Goal: Task Accomplishment & Management: Use online tool/utility

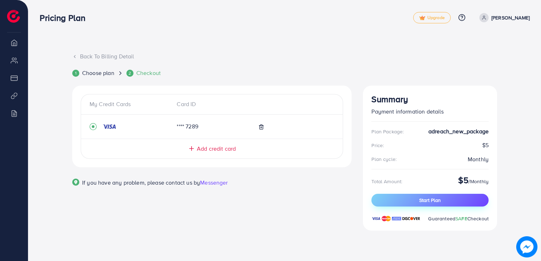
click at [437, 200] on span "Start Plan" at bounding box center [430, 200] width 22 height 7
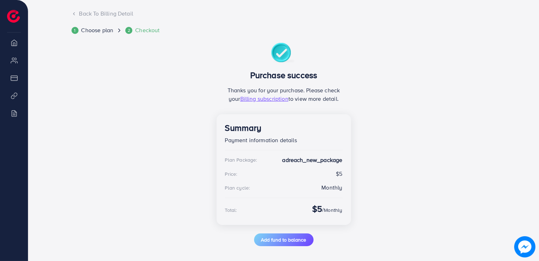
scroll to position [45, 0]
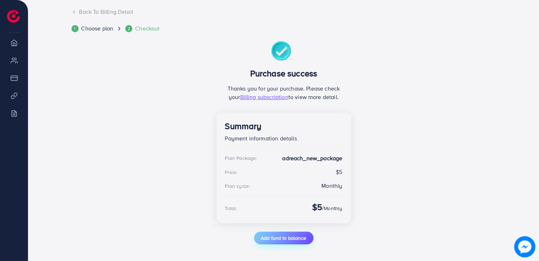
click at [275, 240] on span "Add fund to balance" at bounding box center [283, 238] width 45 height 7
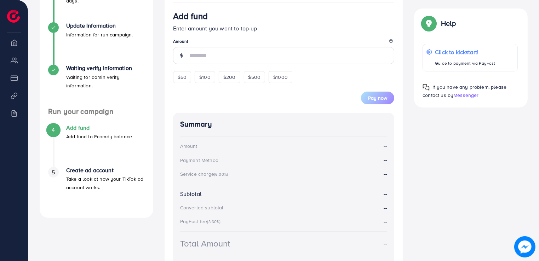
scroll to position [157, 0]
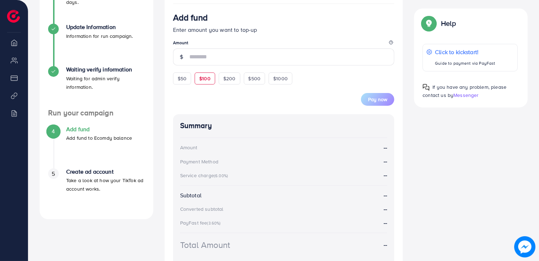
click at [200, 82] on span "$100" at bounding box center [204, 78] width 11 height 7
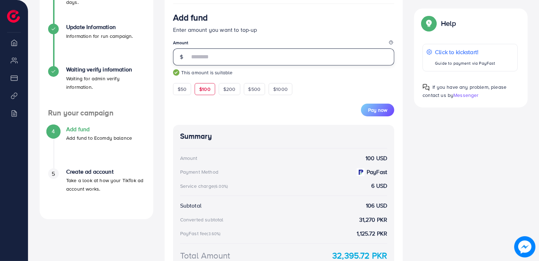
click at [231, 57] on input "***" at bounding box center [291, 57] width 205 height 17
type input "***"
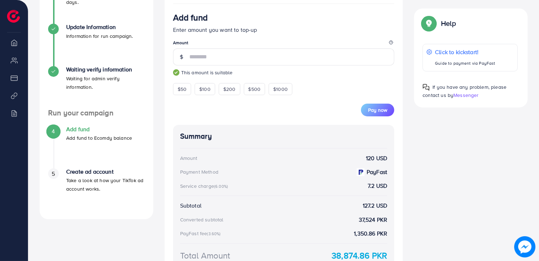
click at [330, 90] on form "Add fund Enter amount you want to top-up Amount *** This amount is suitable $50…" at bounding box center [284, 64] width 222 height 104
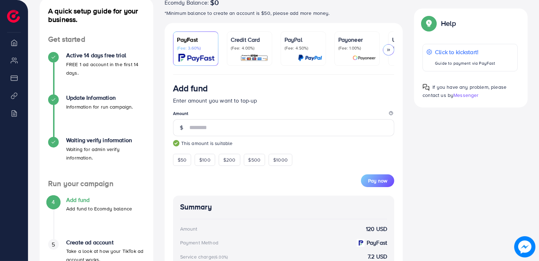
scroll to position [122, 0]
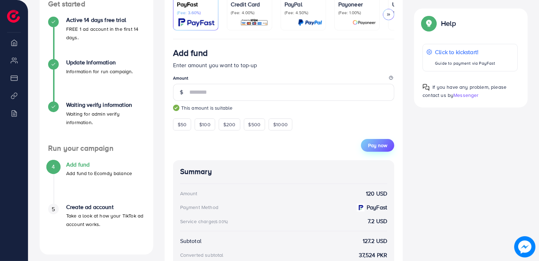
click at [375, 149] on span "Pay now" at bounding box center [377, 145] width 19 height 7
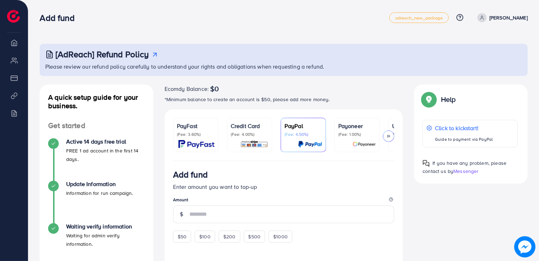
click at [249, 139] on div "Credit Card (Fee: 4.00%)" at bounding box center [250, 135] width 38 height 27
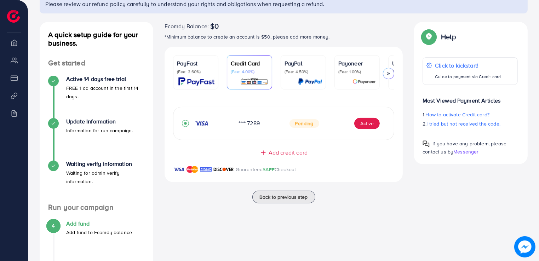
scroll to position [63, 0]
click at [376, 126] on button "Active" at bounding box center [366, 123] width 25 height 11
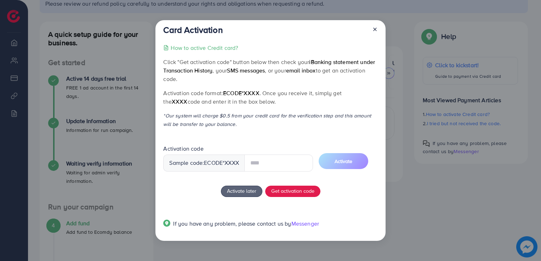
click at [276, 159] on input "text" at bounding box center [278, 163] width 69 height 17
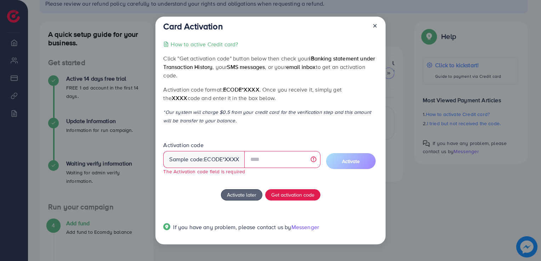
click at [273, 130] on div "How to active Credit card? Click "Get activation code" button below then check …" at bounding box center [270, 140] width 214 height 200
click at [286, 198] on span "Get activation code" at bounding box center [292, 194] width 43 height 7
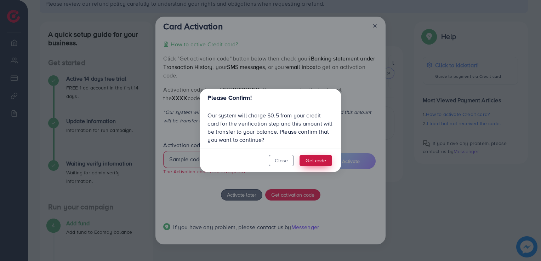
click at [325, 163] on button "Get code" at bounding box center [316, 160] width 33 height 11
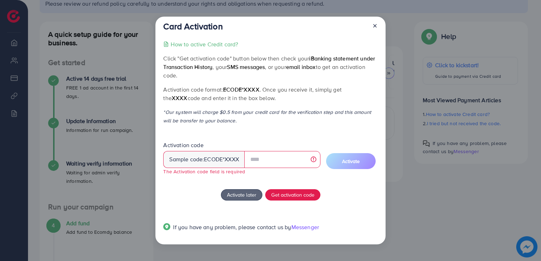
click at [219, 160] on span "ecode" at bounding box center [213, 159] width 19 height 8
click at [314, 160] on input "text" at bounding box center [282, 159] width 76 height 17
click at [325, 149] on div "Activation code Sample code: ecode *XXXX The Activation code field is required …" at bounding box center [270, 161] width 214 height 39
click at [248, 138] on div "How to active Credit card? Click "Get activation code" button below then check …" at bounding box center [270, 140] width 214 height 200
click at [274, 150] on div "Activation code Sample code: ecode *XXXX The Activation code field is required" at bounding box center [241, 158] width 157 height 34
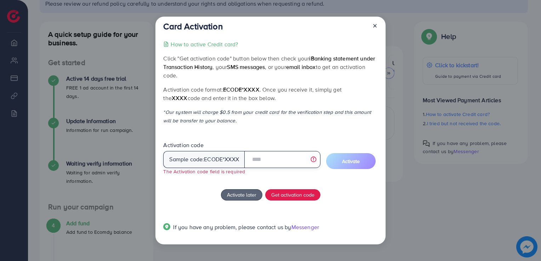
click at [271, 160] on input "text" at bounding box center [282, 159] width 76 height 17
click at [274, 109] on p "*Our system will charge $0.5 from your credit card for the verification step an…" at bounding box center [270, 116] width 214 height 17
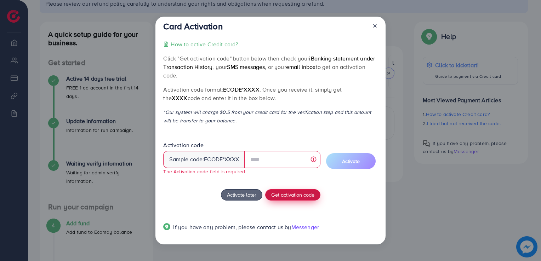
click at [280, 199] on button "Get activation code" at bounding box center [292, 194] width 55 height 11
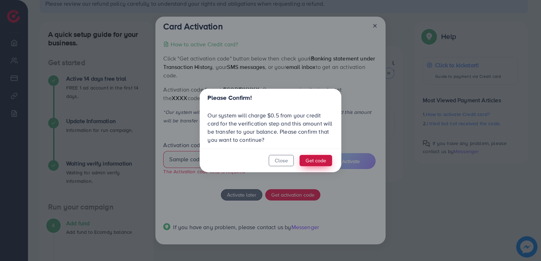
click at [311, 159] on button "Get code" at bounding box center [316, 160] width 33 height 11
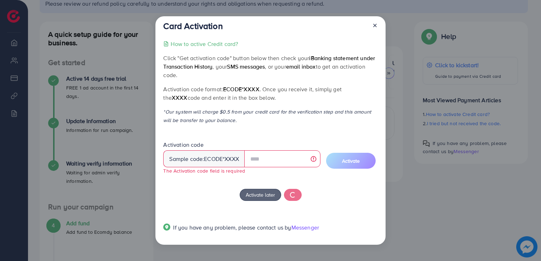
click at [299, 147] on div "Activation code Sample code: ecode *XXXX The Activation code field is required" at bounding box center [241, 158] width 157 height 34
click at [314, 159] on input "text" at bounding box center [282, 159] width 76 height 17
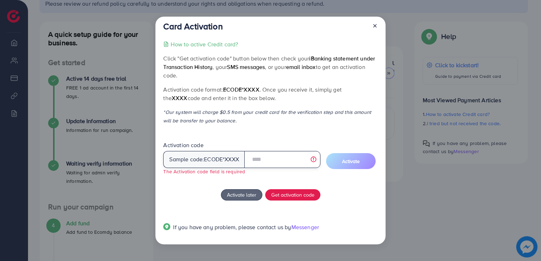
click at [283, 160] on input "text" at bounding box center [282, 159] width 76 height 17
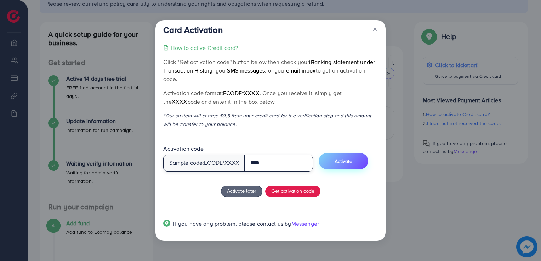
type input "****"
click at [340, 168] on button "Activate" at bounding box center [344, 161] width 50 height 16
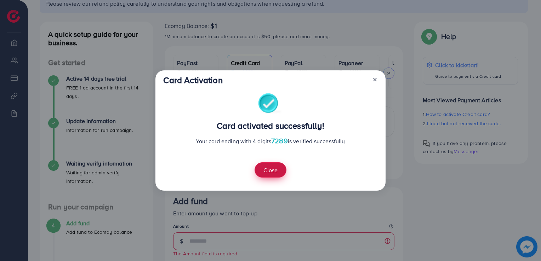
click at [269, 172] on button "Close" at bounding box center [271, 170] width 32 height 15
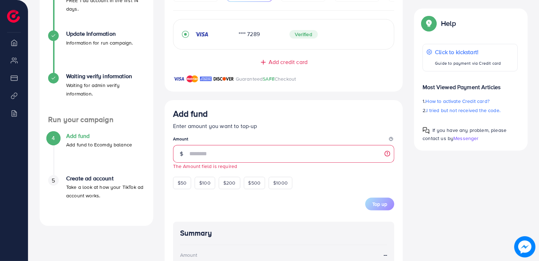
scroll to position [163, 0]
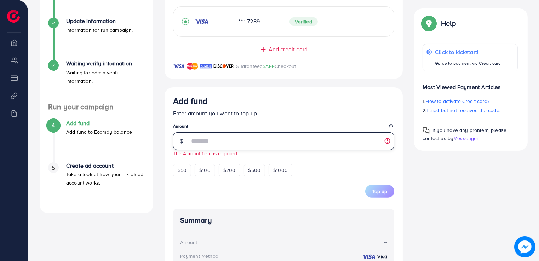
click at [218, 142] on input "number" at bounding box center [291, 141] width 205 height 18
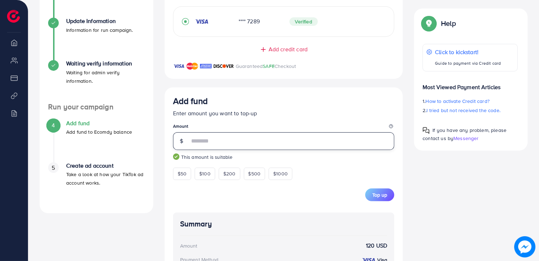
type input "***"
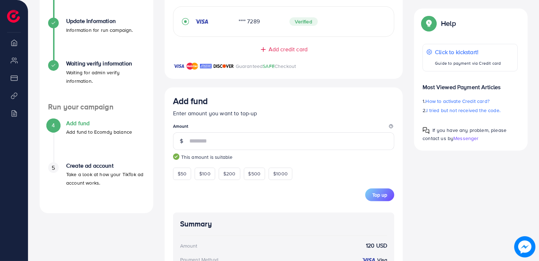
click at [396, 185] on div "Add fund Enter amount you want to top-up Amount *** This amount is suitable $50…" at bounding box center [284, 217] width 239 height 261
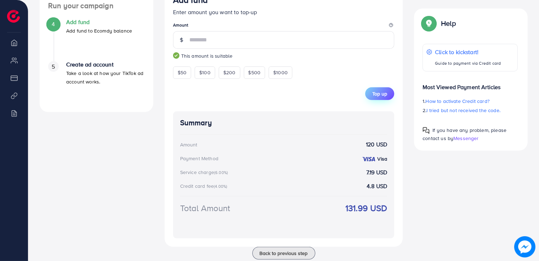
scroll to position [258, 0]
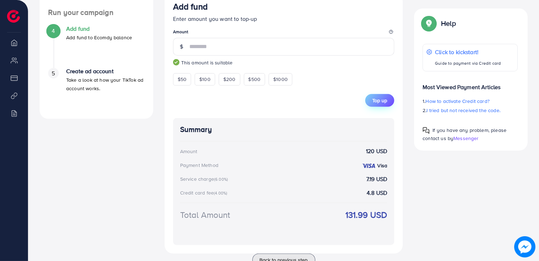
click at [379, 104] on span "Top up" at bounding box center [380, 100] width 15 height 7
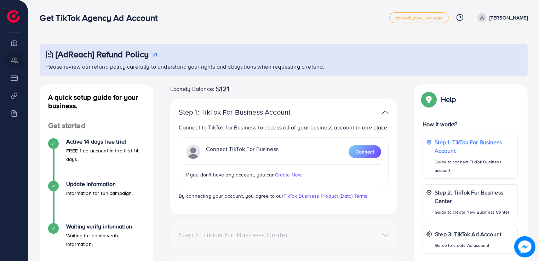
click at [13, 63] on li "My ad accounts" at bounding box center [14, 60] width 28 height 14
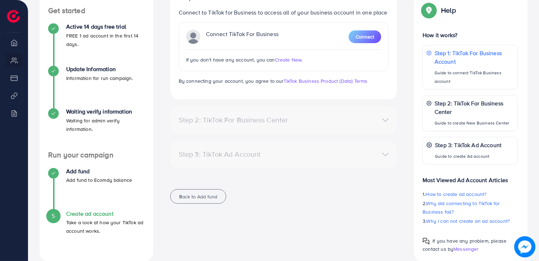
scroll to position [126, 0]
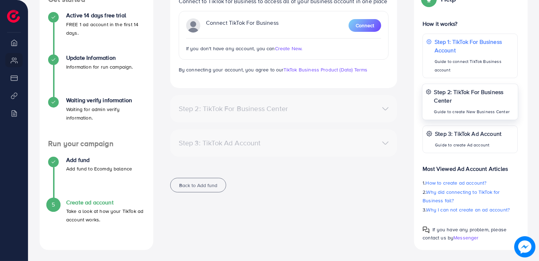
click at [470, 99] on p "Step 2: TikTok For Business Center" at bounding box center [475, 95] width 80 height 17
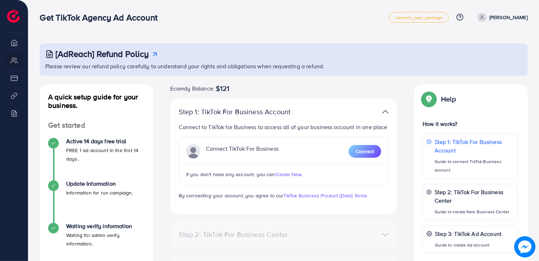
scroll to position [0, 0]
click at [500, 20] on p "[PERSON_NAME]" at bounding box center [509, 17] width 38 height 8
click at [357, 49] on div "[AdReach] Refund Policy" at bounding box center [284, 54] width 478 height 10
click at [12, 16] on img at bounding box center [13, 16] width 13 height 13
click at [10, 61] on li "My ad accounts" at bounding box center [14, 60] width 28 height 14
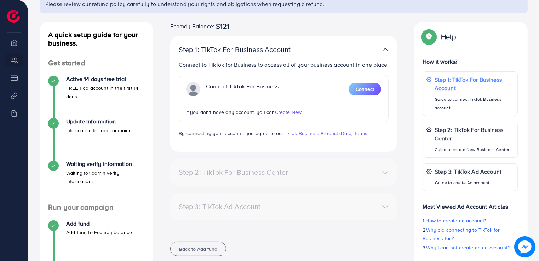
scroll to position [106, 0]
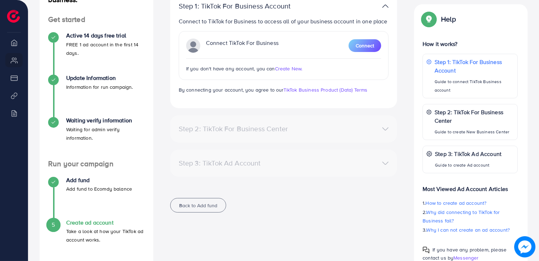
click at [384, 126] on div "Step 2: TikTok For Business Center" at bounding box center [284, 129] width 222 height 10
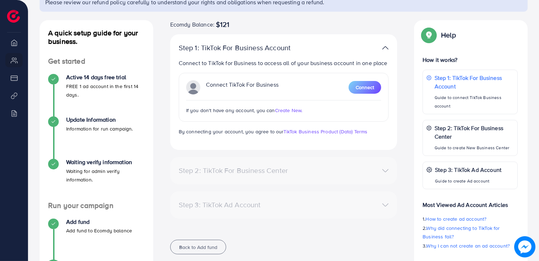
scroll to position [0, 0]
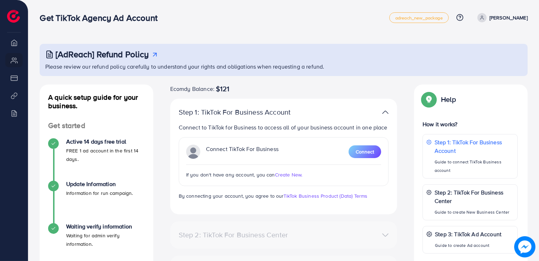
click at [501, 16] on p "[PERSON_NAME]" at bounding box center [509, 17] width 38 height 8
click at [490, 40] on span "Log out" at bounding box center [485, 42] width 19 height 8
click at [391, 174] on div "Step 1: TikTok For Business Account Connect to TikTok for Business to access al…" at bounding box center [283, 157] width 227 height 116
click at [441, 20] on span "adreach_new_package" at bounding box center [419, 18] width 47 height 5
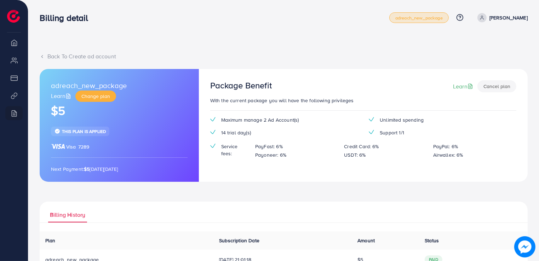
scroll to position [45, 0]
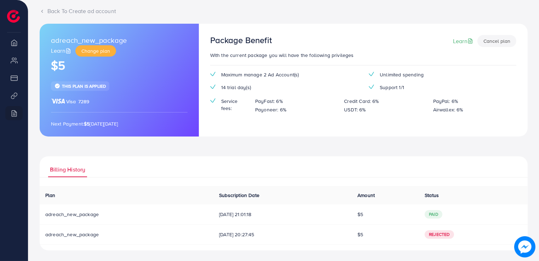
click at [40, 10] on icon at bounding box center [42, 11] width 5 height 5
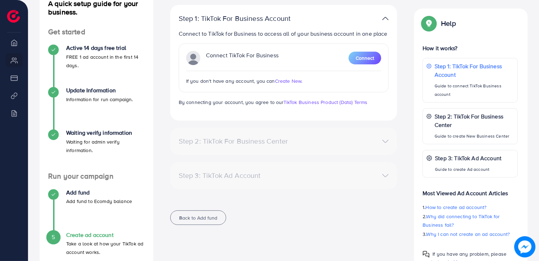
scroll to position [106, 0]
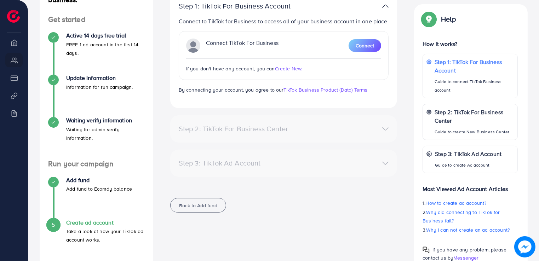
click at [17, 62] on li "My ad accounts" at bounding box center [14, 60] width 28 height 14
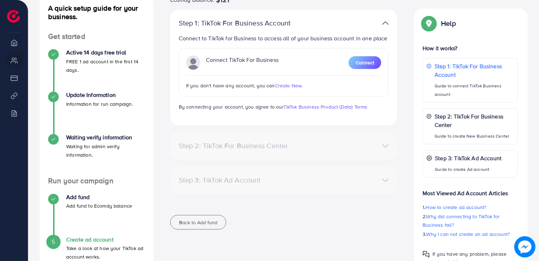
scroll to position [20, 0]
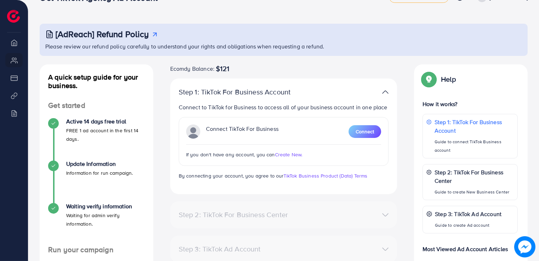
drag, startPoint x: 291, startPoint y: 154, endPoint x: 302, endPoint y: 188, distance: 35.6
click at [310, 205] on div "Step 2: TikTok For Business Center Business Center is a powerful business manag…" at bounding box center [283, 215] width 227 height 27
click at [289, 153] on span "Create New." at bounding box center [289, 154] width 28 height 7
click at [364, 110] on p "Connect to TikTok for Business to access all of your business account in one pl…" at bounding box center [284, 107] width 210 height 8
click at [412, 118] on div "Help Help How it works? Step 1: TikTok For Business Account Guide to connect Ti…" at bounding box center [471, 197] width 125 height 266
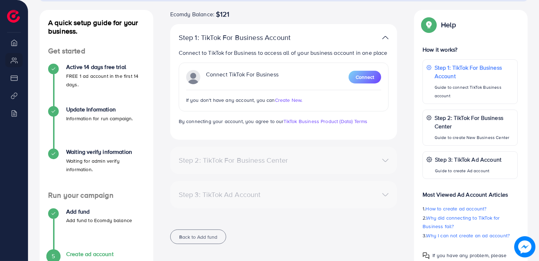
scroll to position [0, 0]
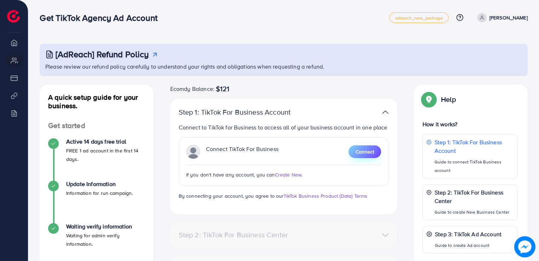
click at [370, 151] on span "Connect" at bounding box center [365, 151] width 18 height 7
click at [385, 110] on img at bounding box center [385, 112] width 6 height 10
